Goal: Check status

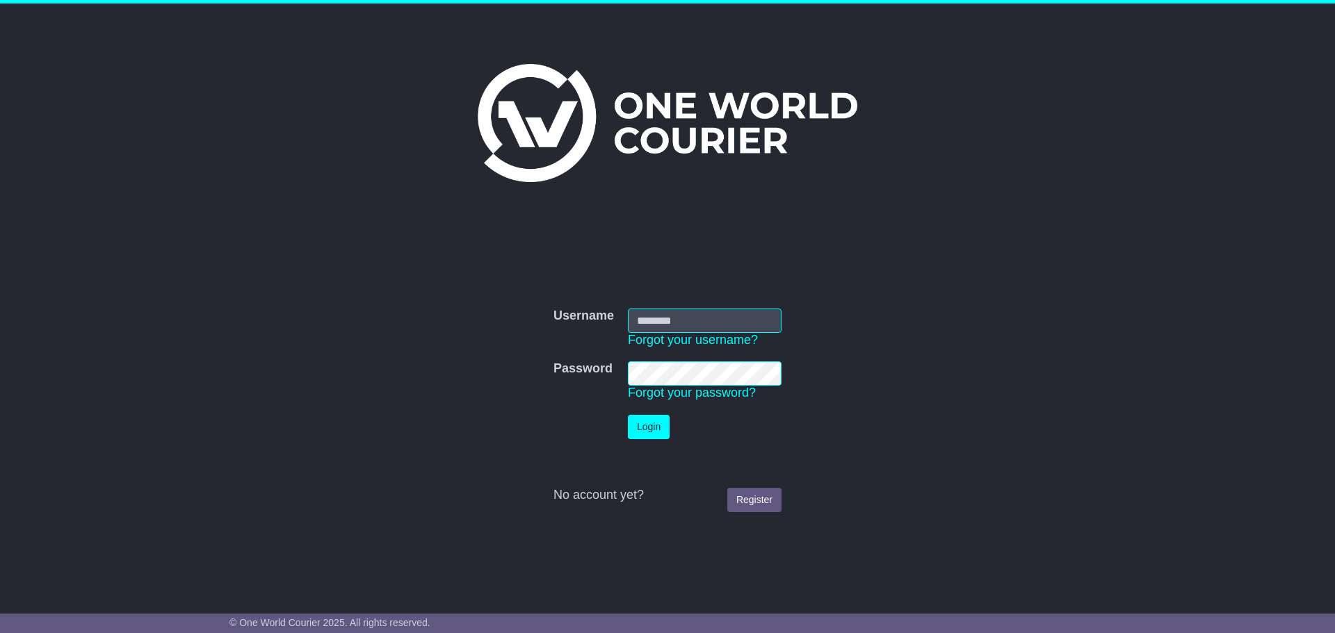
type input "**********"
click at [655, 421] on button "Login" at bounding box center [649, 427] width 42 height 24
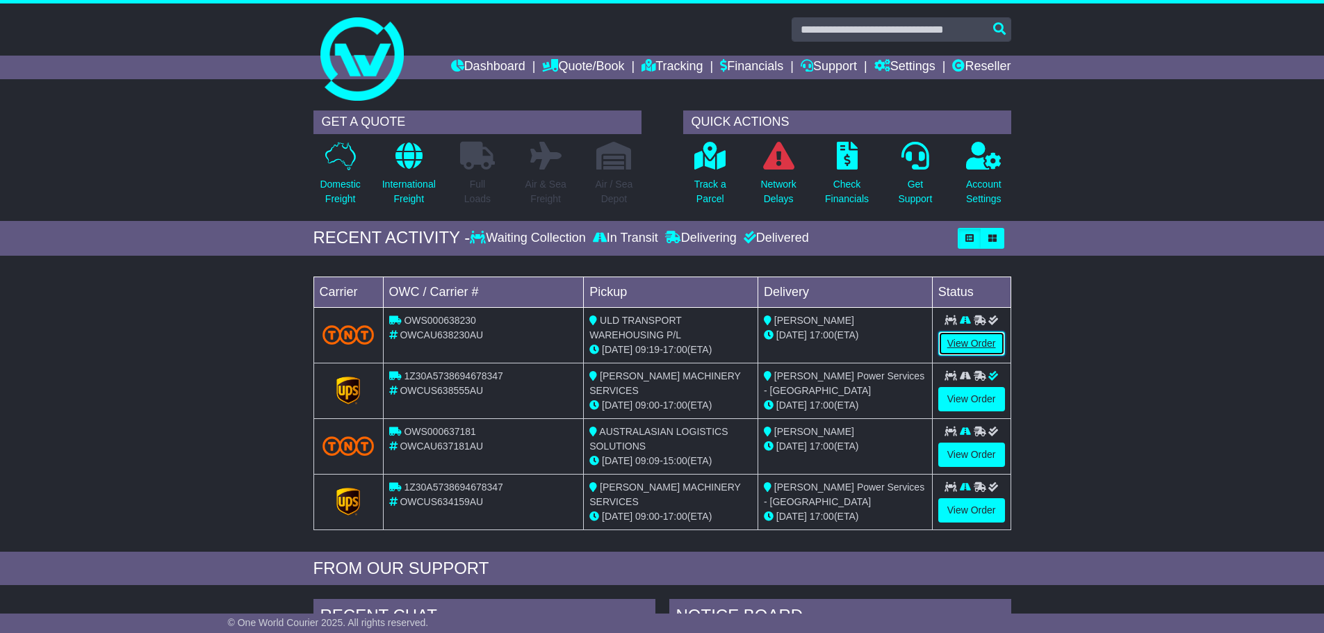
click at [970, 344] on link "View Order" at bounding box center [971, 344] width 67 height 24
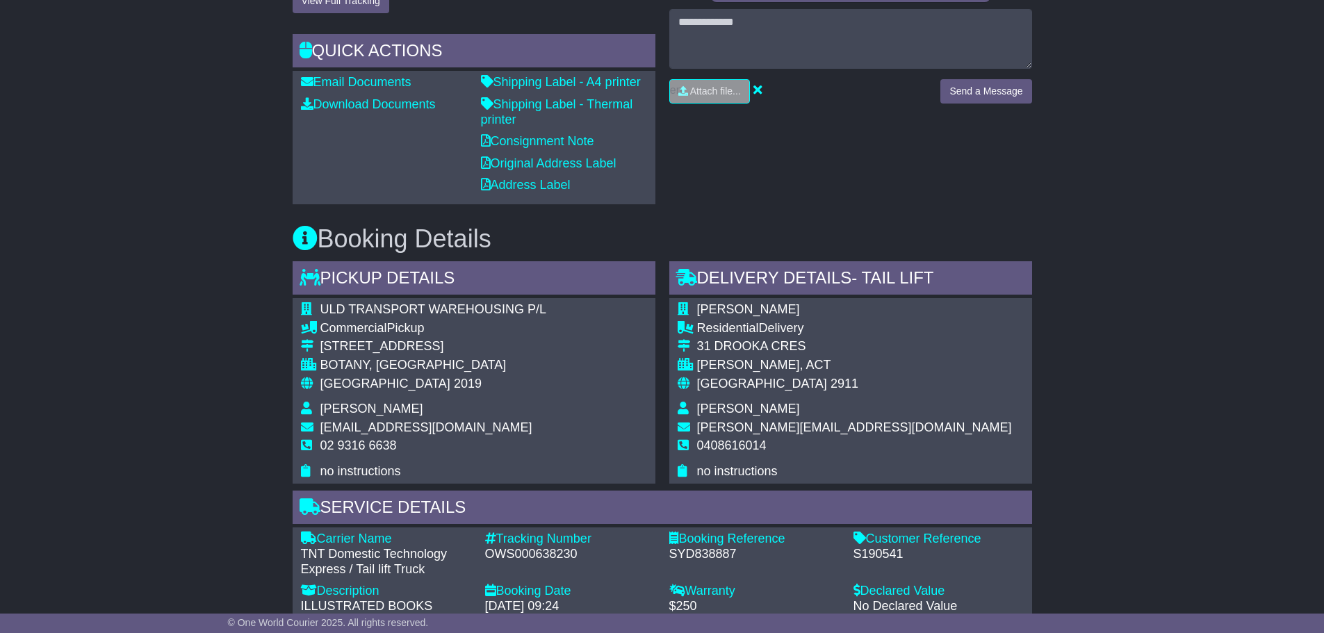
scroll to position [556, 0]
